Goal: Find specific page/section: Find specific page/section

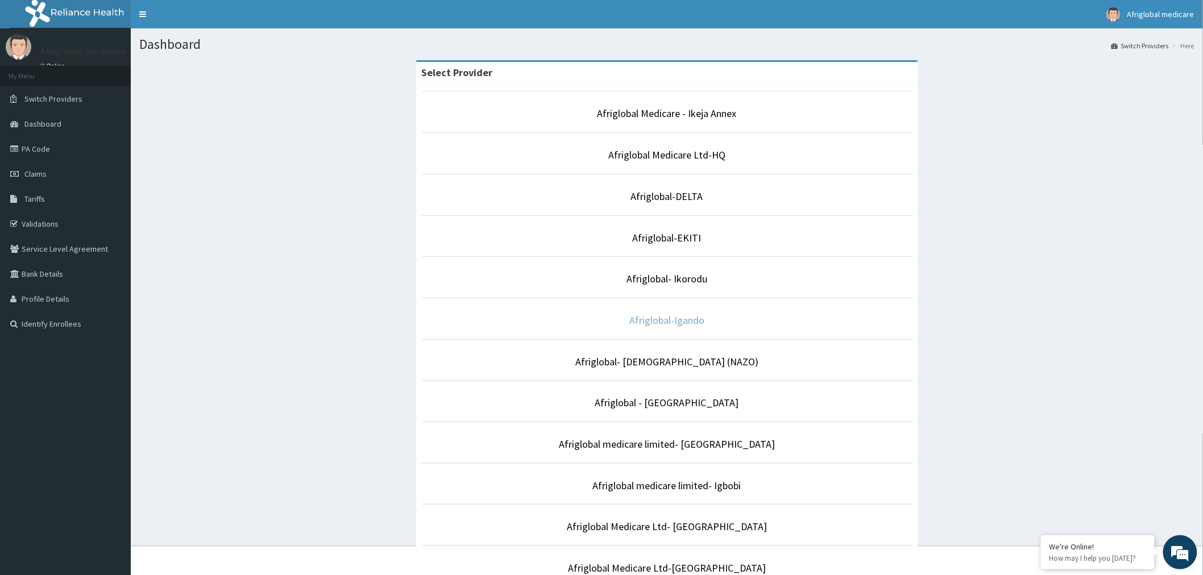
click at [666, 322] on link "Afriglobal-Igando" at bounding box center [666, 320] width 75 height 13
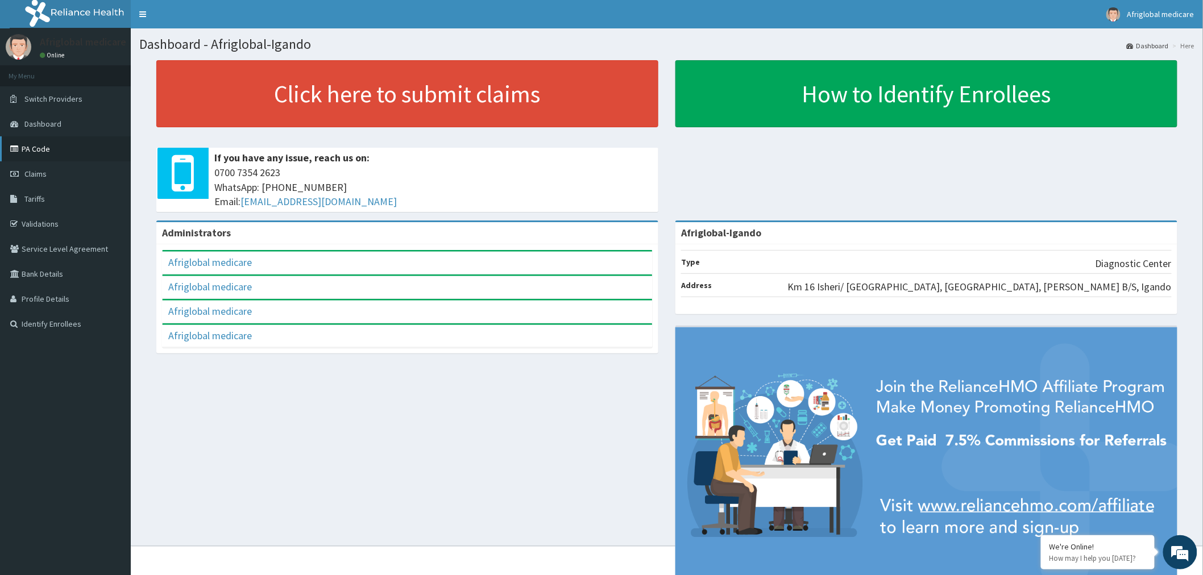
click at [43, 148] on link "PA Code" at bounding box center [65, 148] width 131 height 25
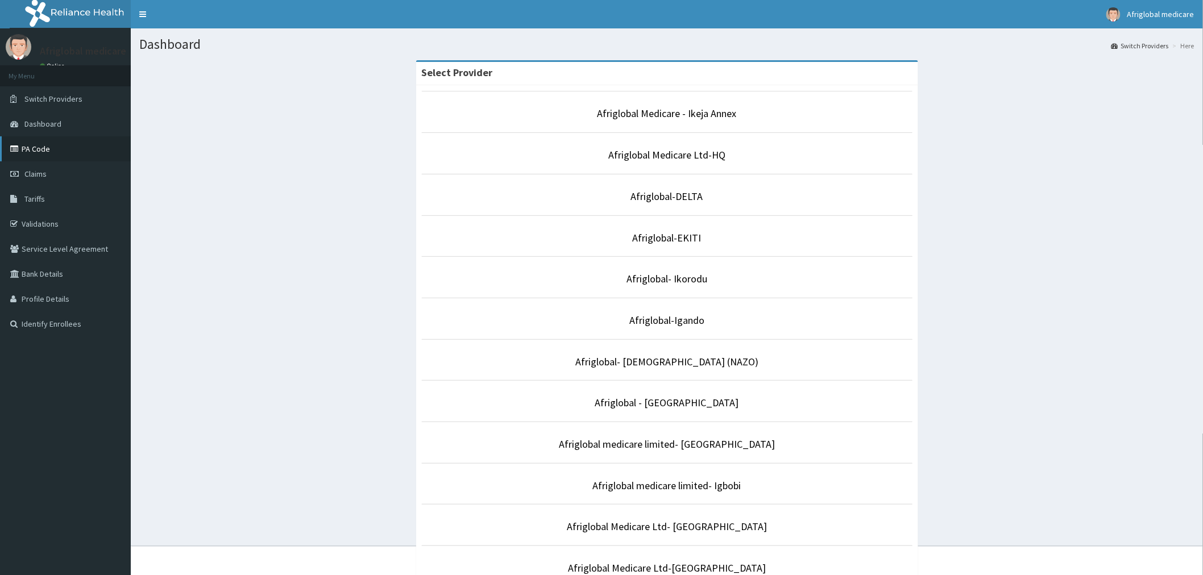
click at [28, 152] on link "PA Code" at bounding box center [65, 148] width 131 height 25
